Goal: Task Accomplishment & Management: Manage account settings

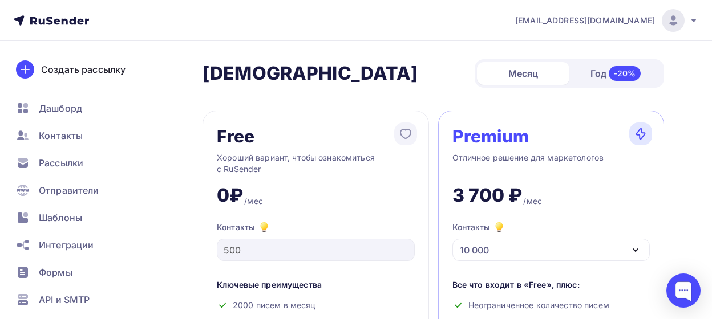
scroll to position [226, 0]
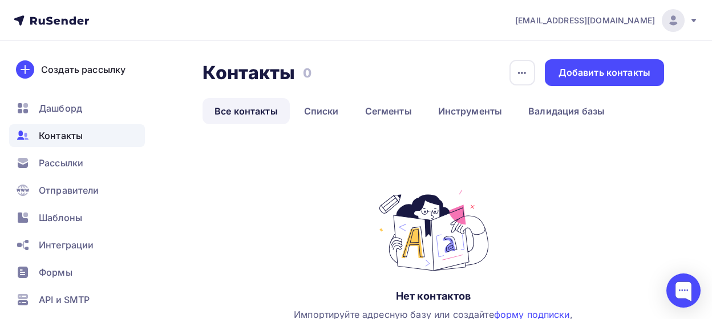
scroll to position [119, 0]
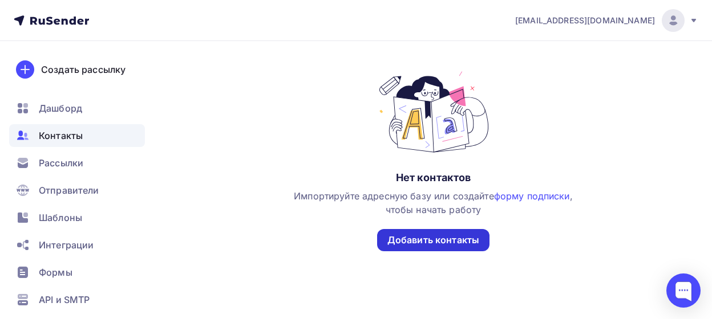
click at [448, 240] on div "Добавить контакты" at bounding box center [433, 240] width 92 height 13
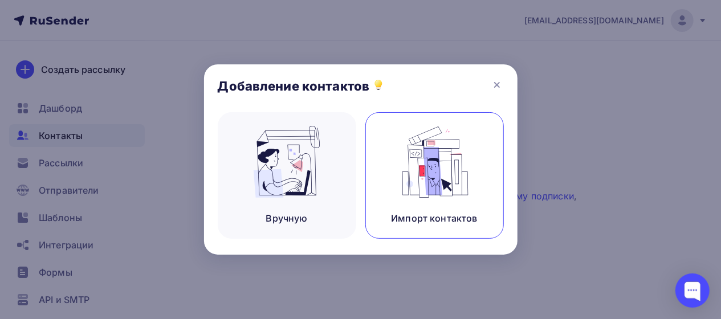
click at [446, 182] on img at bounding box center [434, 162] width 76 height 72
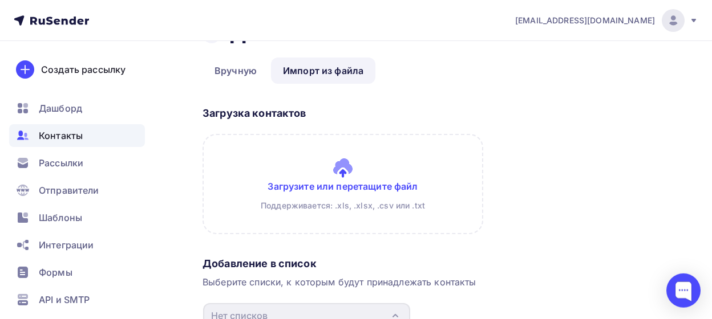
scroll to position [34, 0]
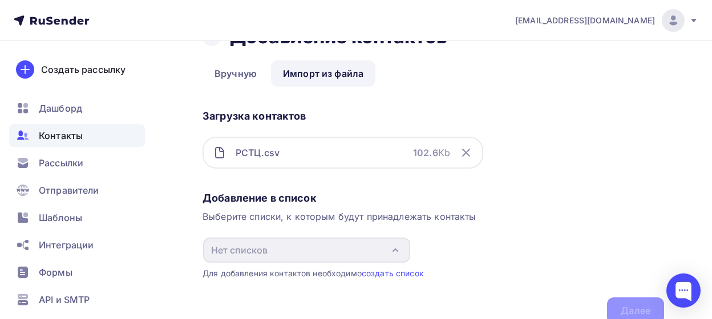
click at [217, 200] on div "Добавление в список" at bounding box center [432, 199] width 461 height 14
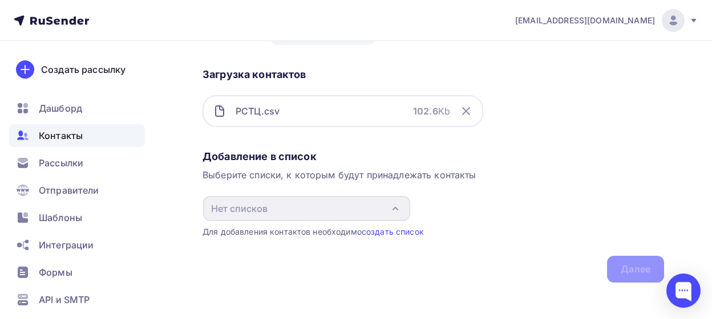
scroll to position [84, 0]
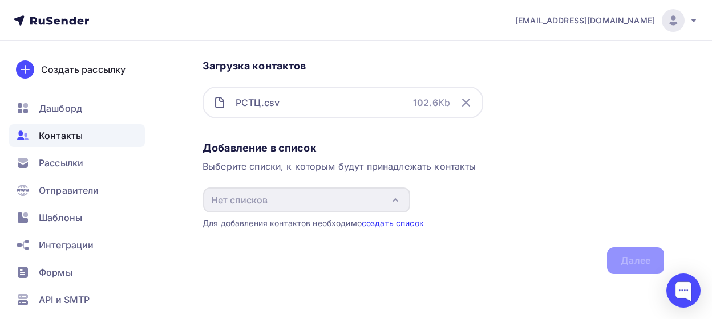
click at [391, 225] on link "создать список" at bounding box center [393, 223] width 62 height 10
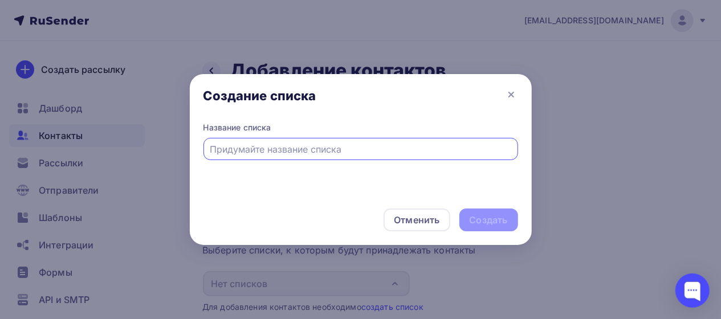
click at [298, 151] on input "text" at bounding box center [361, 150] width 302 height 14
type input "РСТЦ"
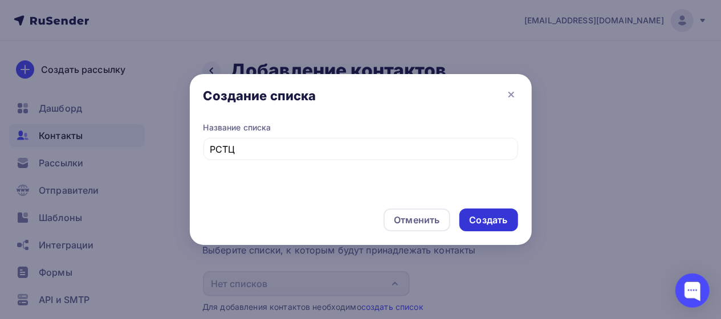
click at [504, 221] on div "Создать" at bounding box center [489, 220] width 38 height 13
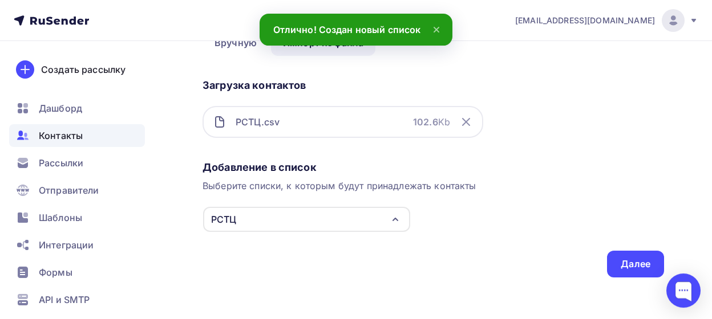
scroll to position [68, 0]
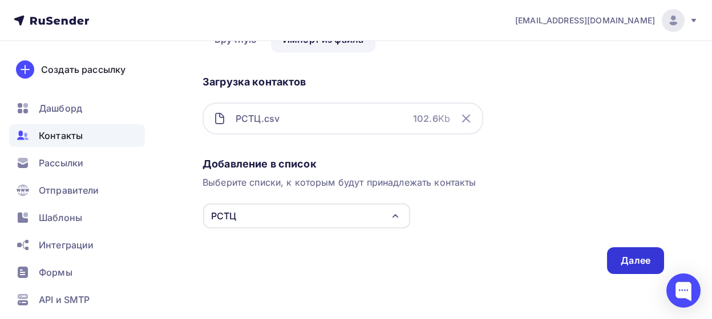
click at [627, 263] on div "Далее" at bounding box center [635, 260] width 30 height 13
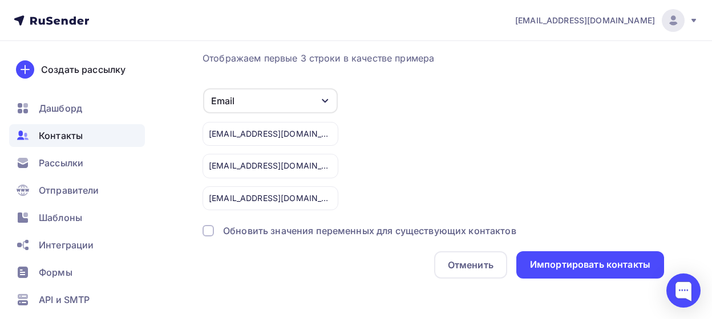
scroll to position [46, 0]
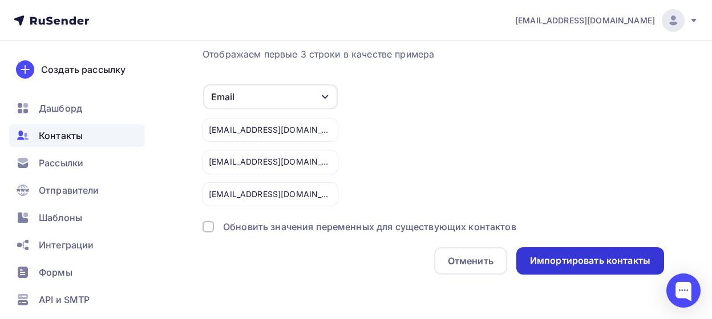
click at [603, 263] on div "Импортировать контакты" at bounding box center [590, 260] width 120 height 13
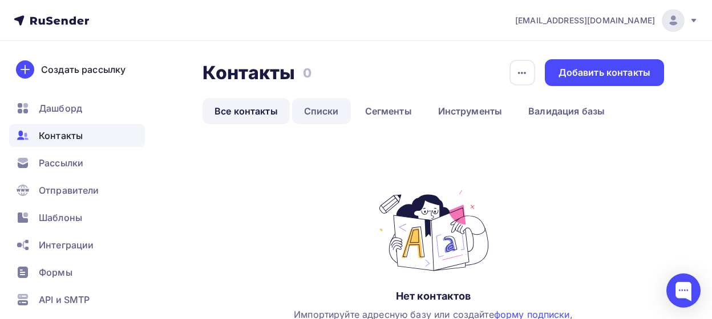
click at [323, 109] on link "Списки" at bounding box center [321, 111] width 59 height 26
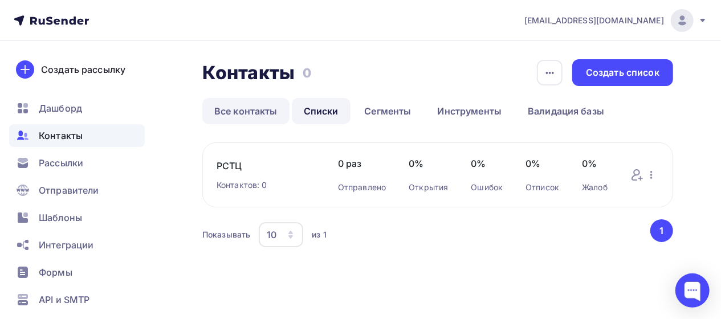
click at [234, 112] on link "Все контакты" at bounding box center [245, 111] width 87 height 26
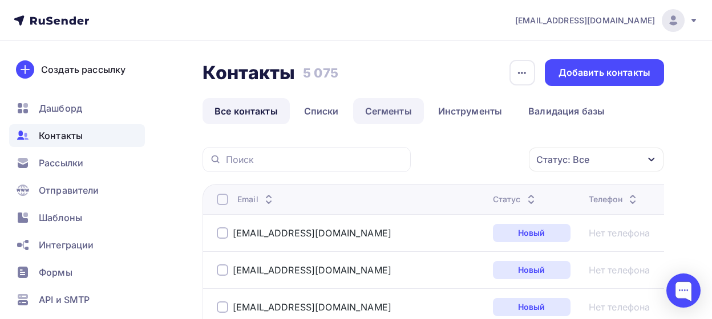
click at [393, 110] on link "Сегменты" at bounding box center [388, 111] width 71 height 26
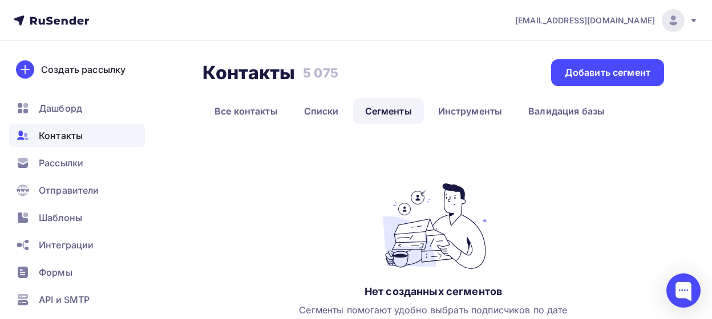
scroll to position [59, 0]
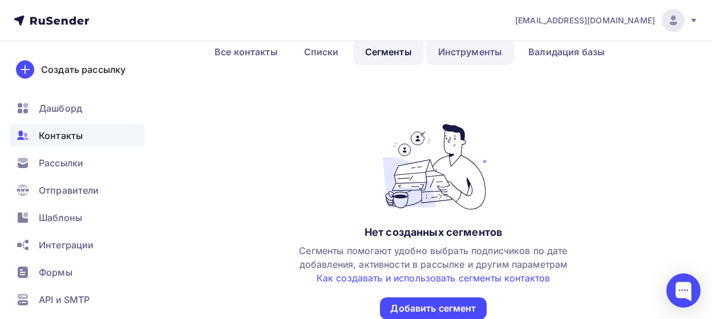
click at [465, 57] on link "Инструменты" at bounding box center [470, 52] width 88 height 26
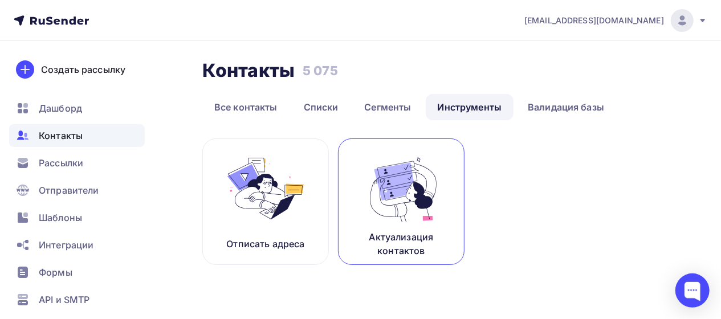
click at [419, 231] on p "Актуализация контактов" at bounding box center [401, 243] width 98 height 27
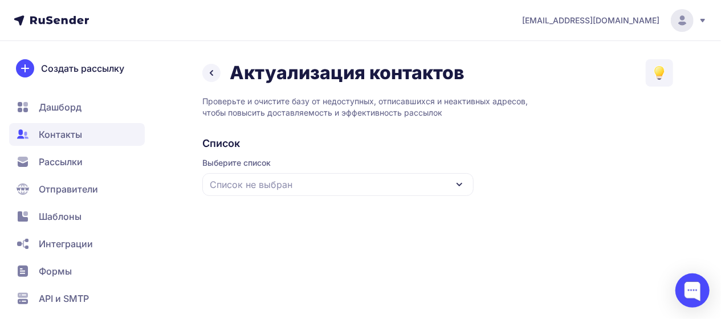
click at [209, 72] on icon at bounding box center [212, 73] width 14 height 14
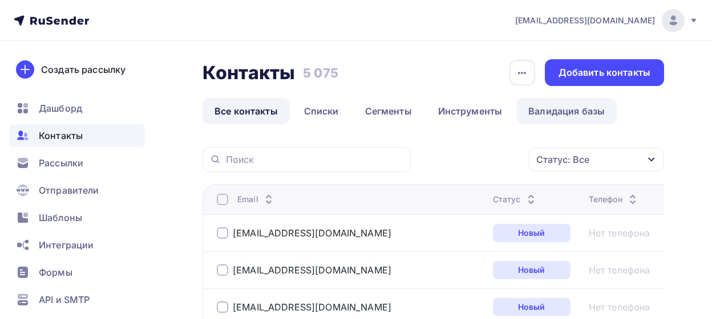
click at [560, 109] on link "Валидация базы" at bounding box center [566, 111] width 100 height 26
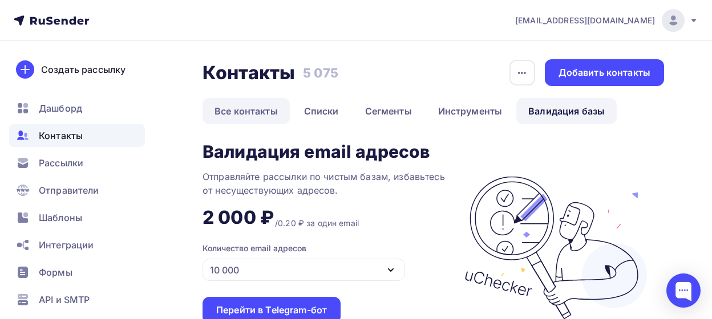
click at [236, 108] on link "Все контакты" at bounding box center [245, 111] width 87 height 26
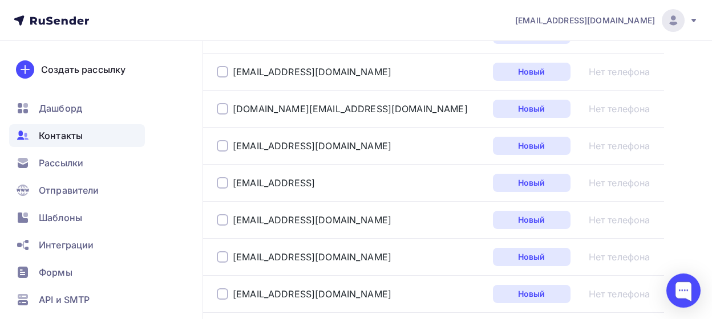
scroll to position [237, 0]
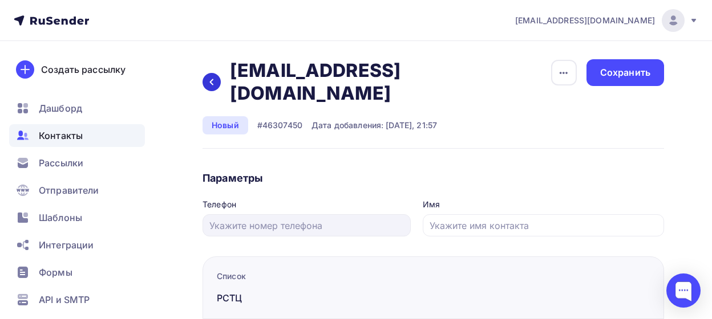
click at [208, 78] on icon at bounding box center [211, 82] width 9 height 9
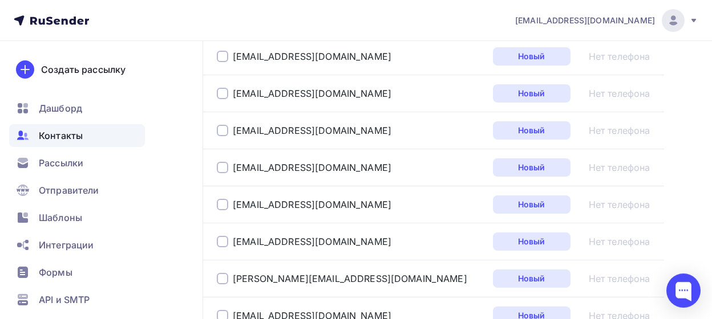
scroll to position [474, 0]
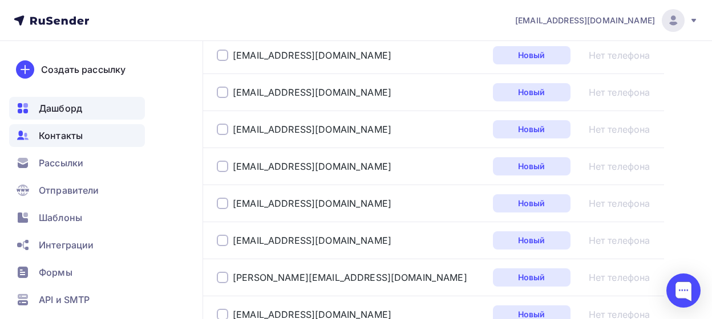
click at [63, 109] on span "Дашборд" at bounding box center [60, 109] width 43 height 14
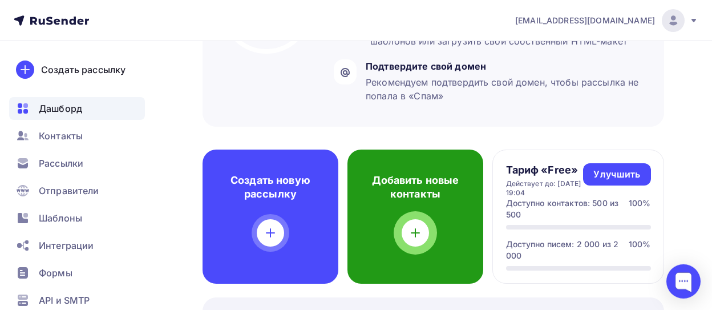
scroll to position [237, 0]
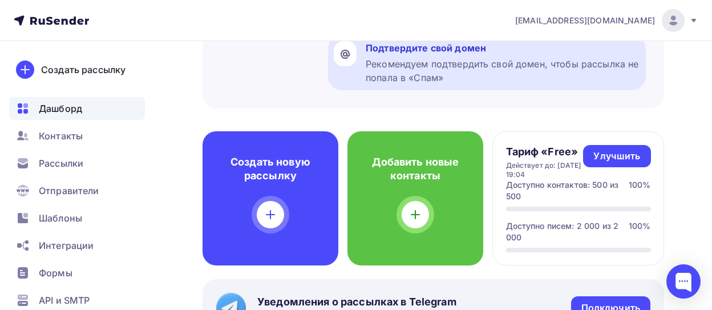
click at [444, 60] on div "Рекомендуем подтвердить свой домен, чтобы рассылка не попала в «Спам»" at bounding box center [503, 70] width 274 height 27
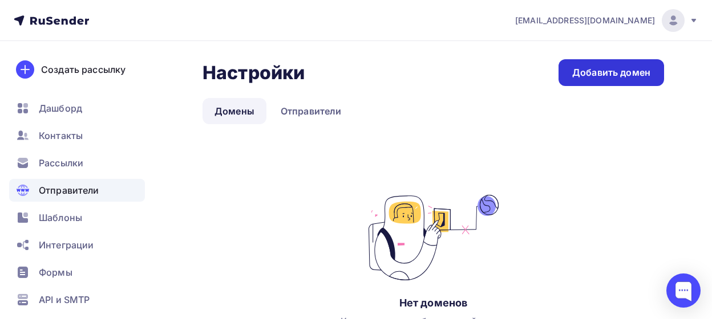
click at [587, 70] on div "Добавить домен" at bounding box center [611, 72] width 78 height 13
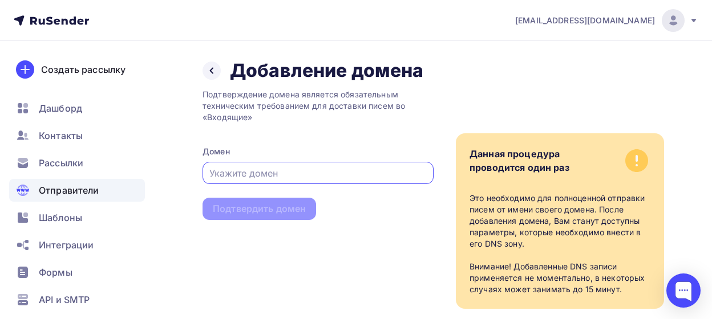
click at [266, 172] on input "text" at bounding box center [318, 174] width 218 height 14
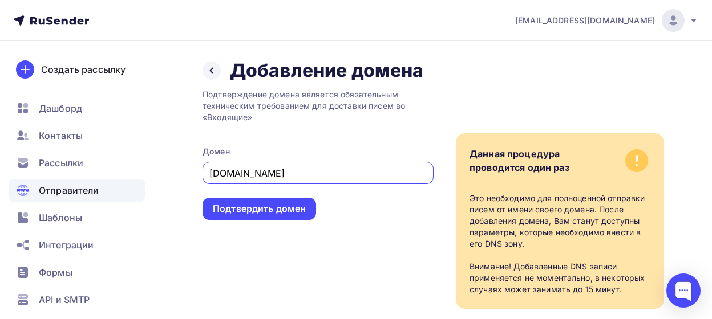
type input "rcsc.pro"
click at [277, 269] on div "Подтверждение домена является обязательным техническим требованием для доставки…" at bounding box center [317, 195] width 231 height 227
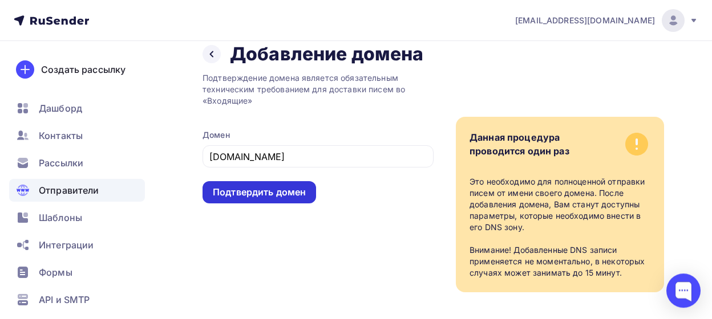
scroll to position [24, 0]
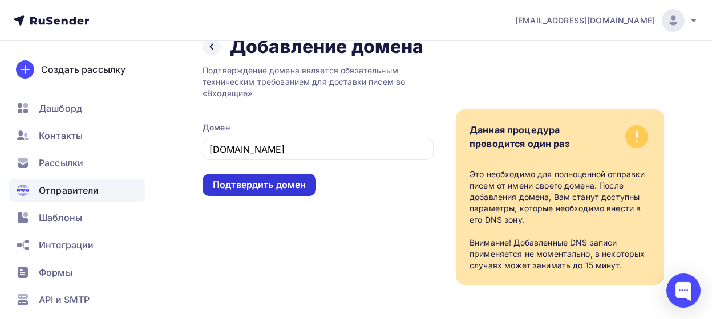
click at [247, 182] on div "Подтвердить домен" at bounding box center [259, 185] width 93 height 13
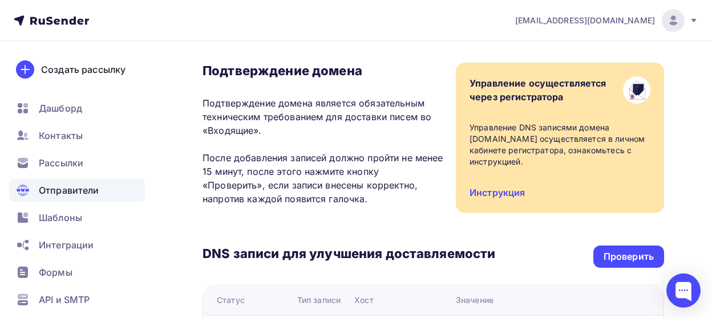
scroll to position [59, 0]
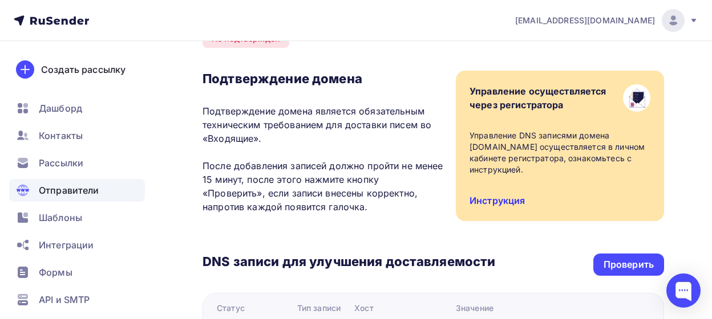
click at [498, 195] on link "Инструкция" at bounding box center [496, 200] width 55 height 11
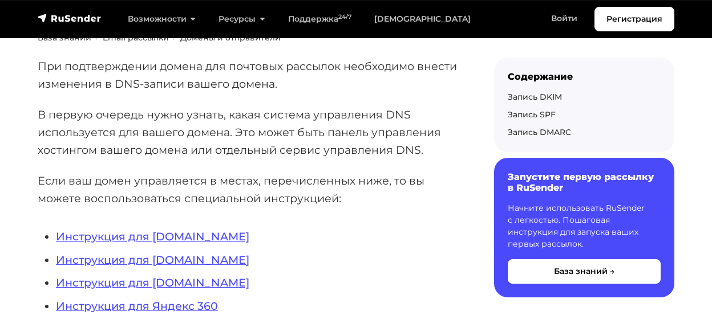
scroll to position [237, 0]
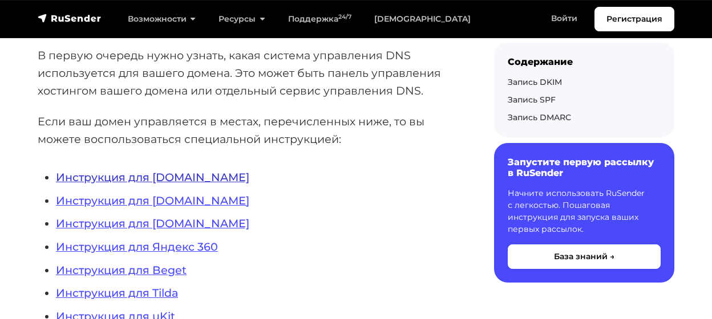
click at [149, 176] on link "Инструкция для [DOMAIN_NAME]" at bounding box center [152, 178] width 193 height 14
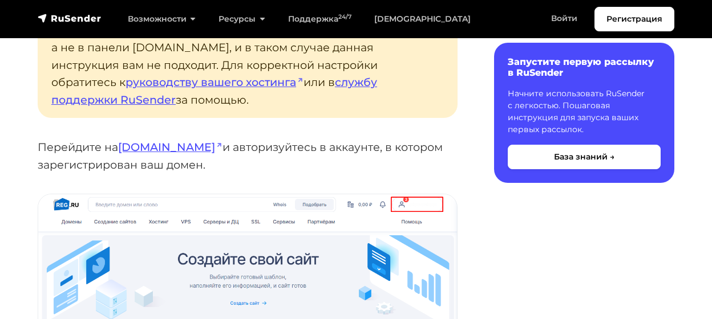
scroll to position [356, 0]
